Goal: Information Seeking & Learning: Find specific page/section

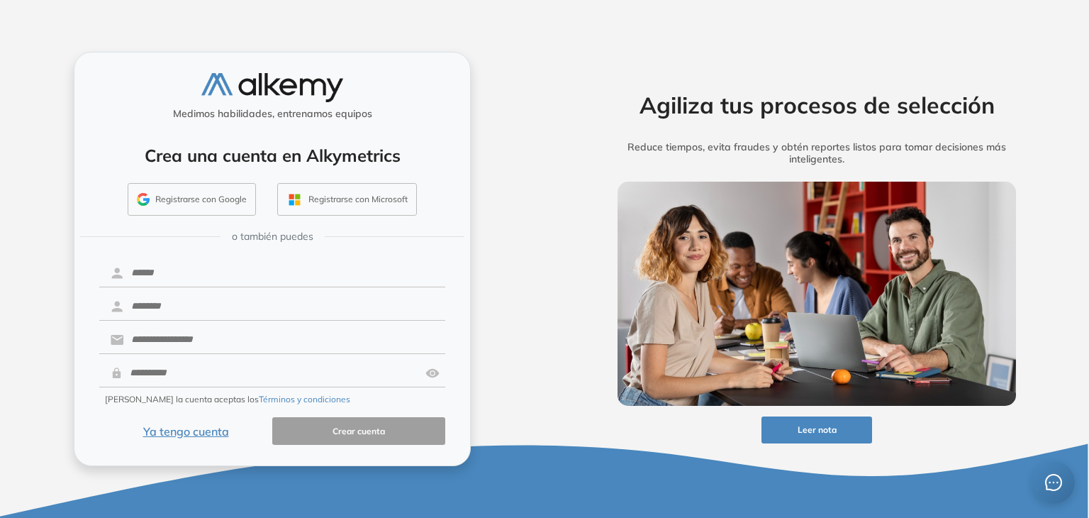
click at [193, 205] on button "Registrarse con Google" at bounding box center [192, 199] width 128 height 33
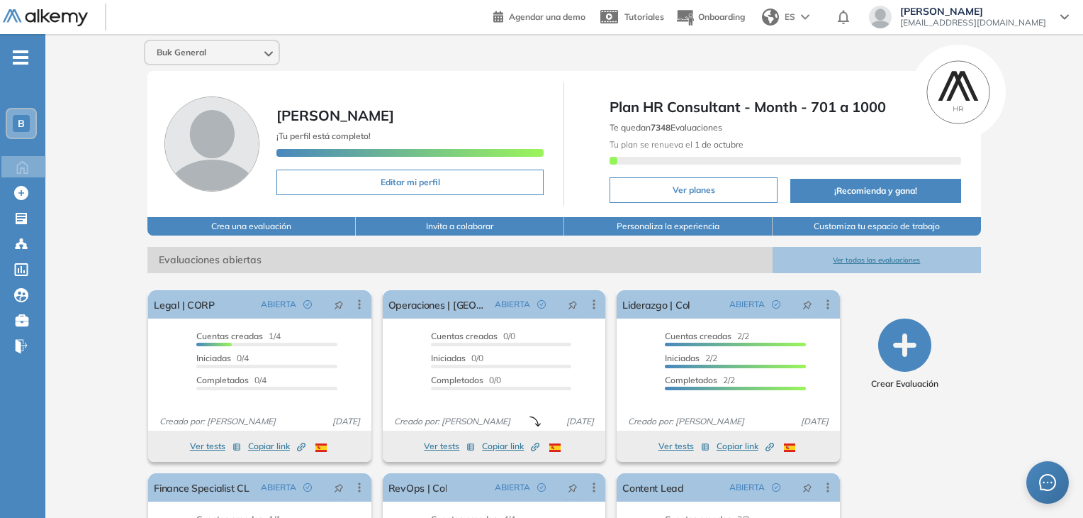
click at [883, 259] on button "Ver todas las evaluaciones" at bounding box center [877, 260] width 208 height 26
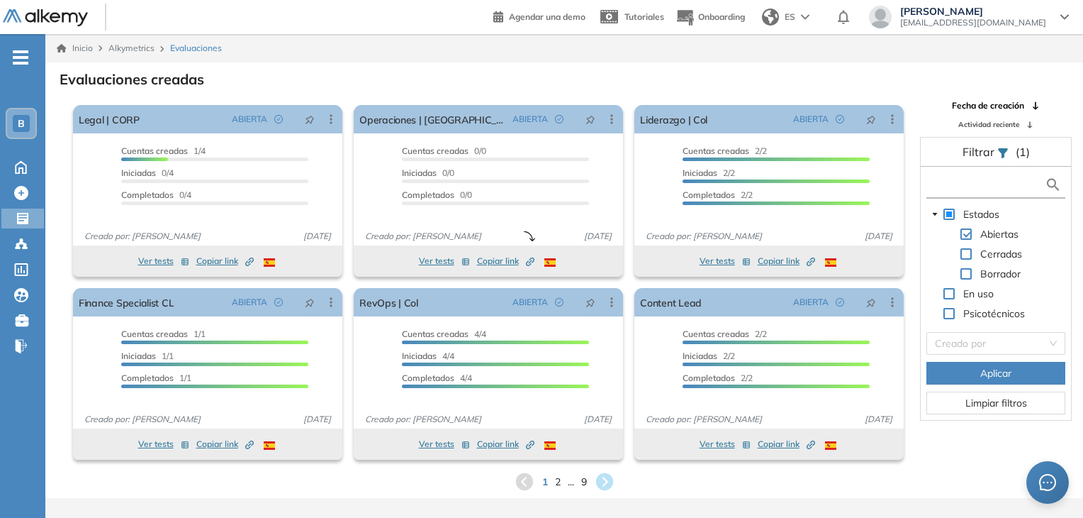
click at [978, 185] on input "text" at bounding box center [987, 184] width 115 height 15
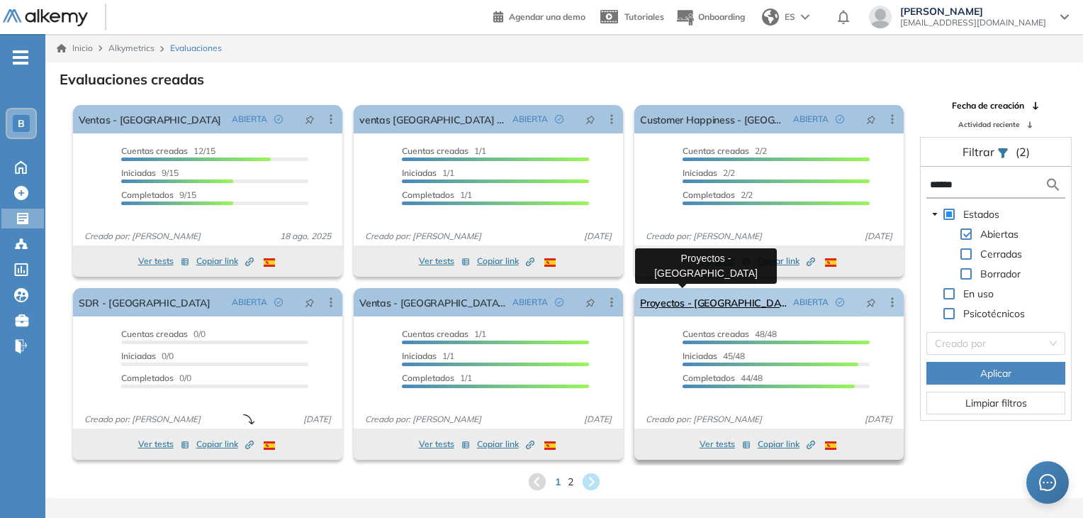
type input "******"
click at [695, 299] on link "Proyectos - [GEOGRAPHIC_DATA]" at bounding box center [713, 302] width 147 height 28
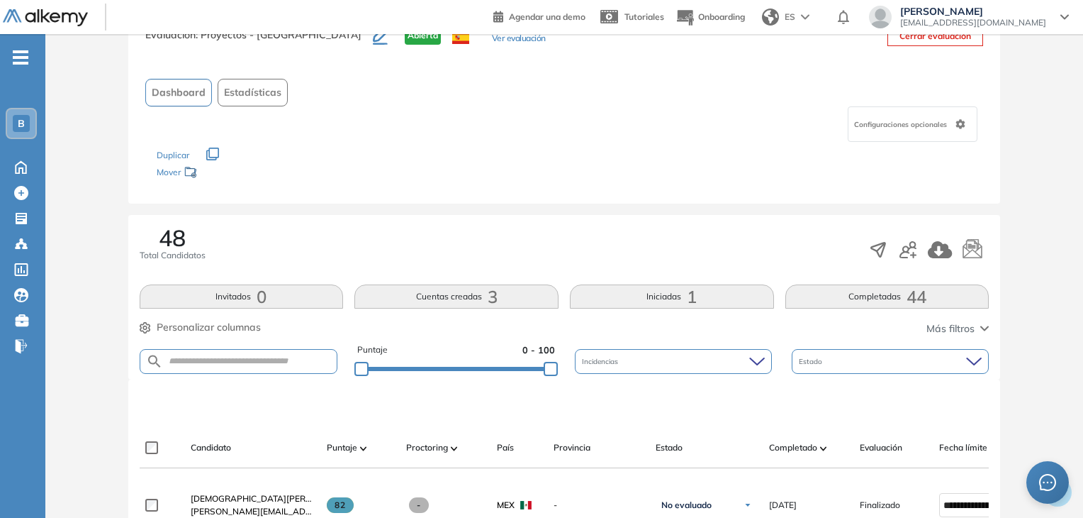
scroll to position [16, 0]
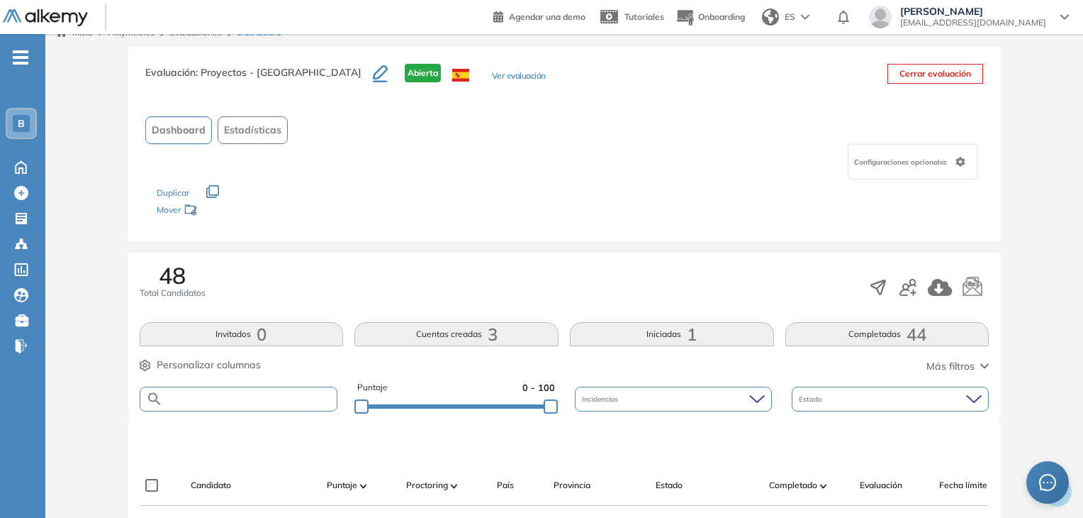
click at [252, 402] on input "text" at bounding box center [250, 398] width 174 height 11
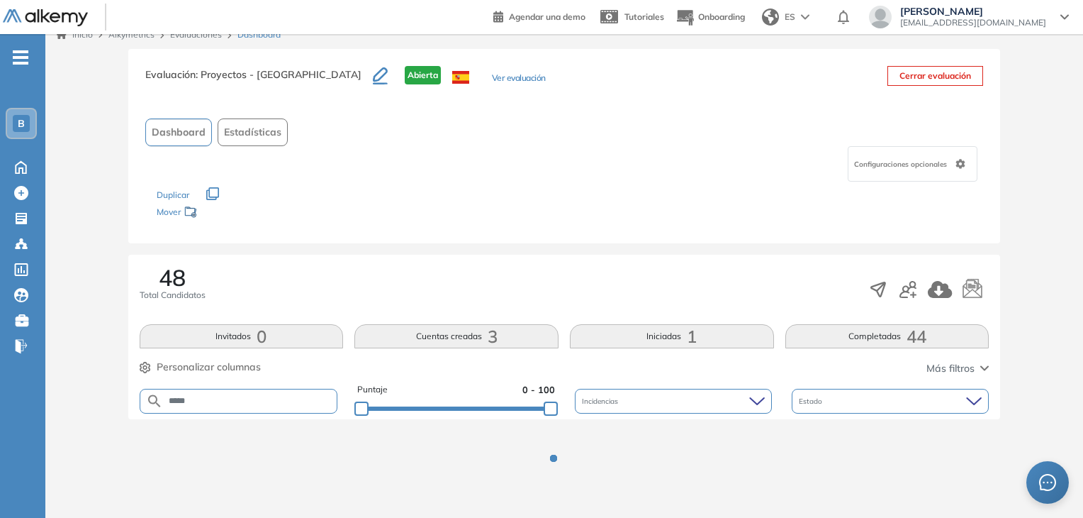
scroll to position [135, 0]
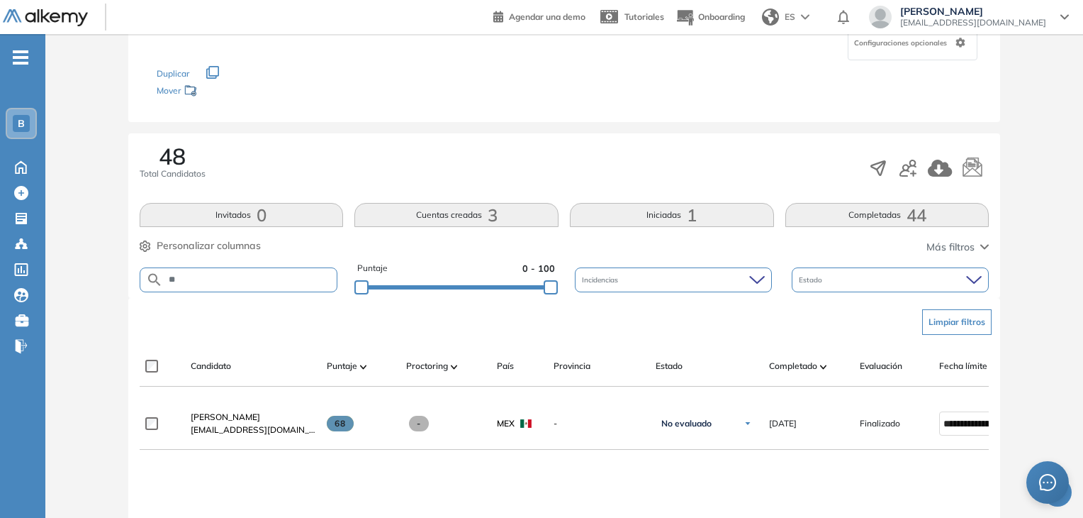
type input "*"
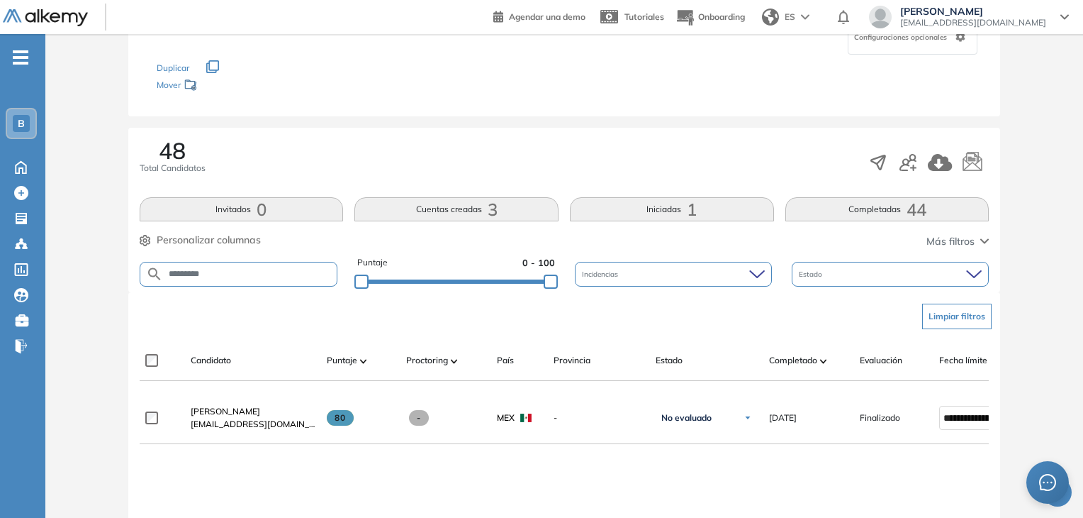
scroll to position [139, 0]
type input "*"
